Goal: Browse casually

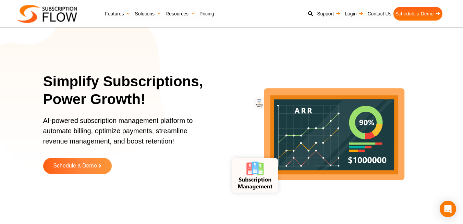
click at [0, 37] on section "Simplify Subscriptions, Power Growth! AI-powered subscription management platfo…" at bounding box center [231, 128] width 463 height 223
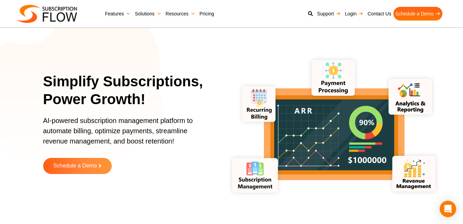
click at [3, 112] on section "Simplify Subscriptions, Power Growth! AI-powered subscription management platfo…" at bounding box center [231, 128] width 463 height 223
